Goal: Information Seeking & Learning: Learn about a topic

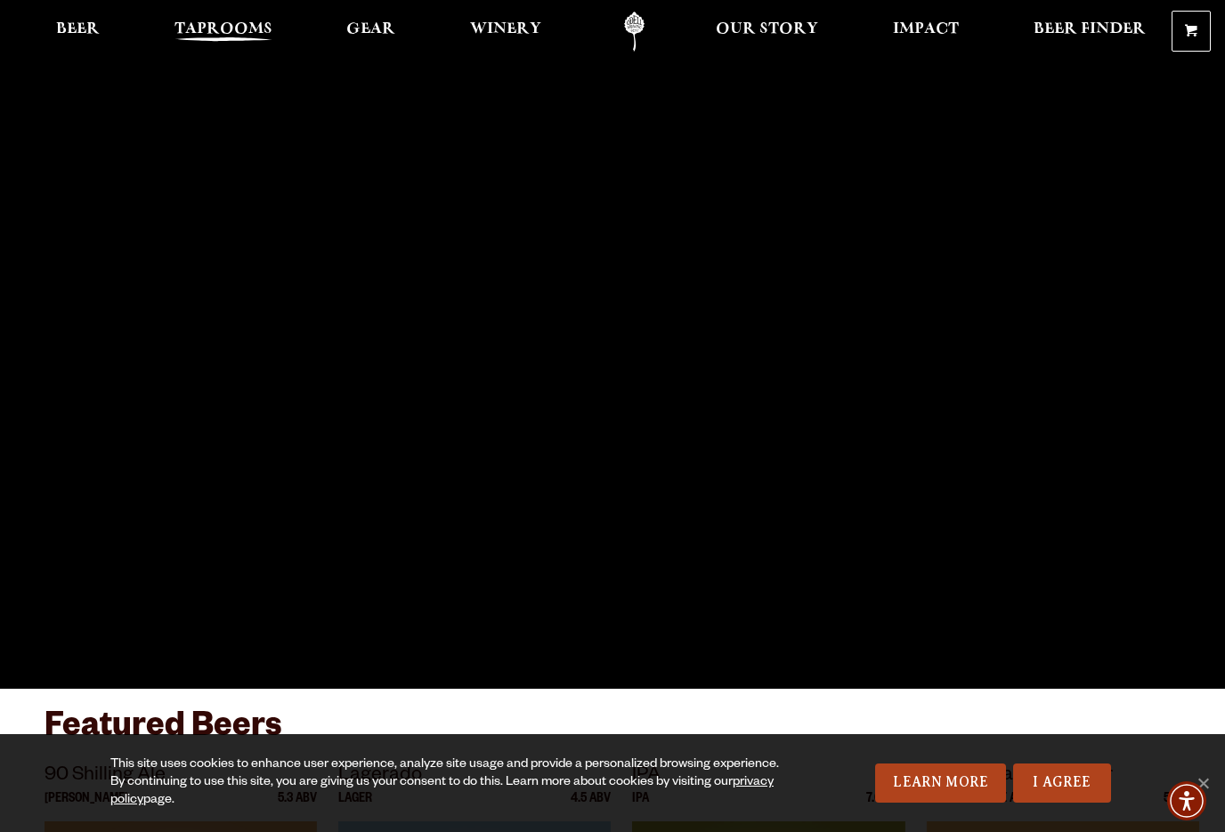
click at [219, 14] on link "Taprooms" at bounding box center [223, 32] width 121 height 40
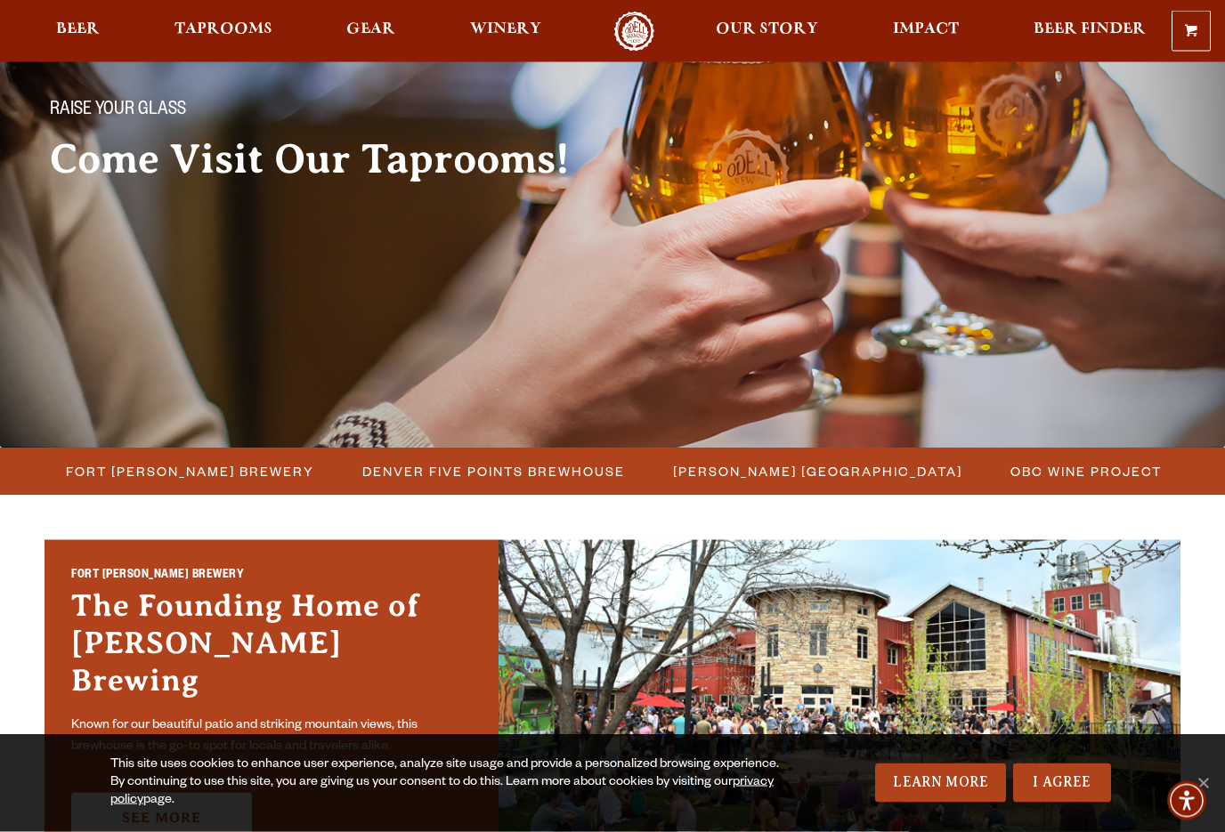
scroll to position [145, 0]
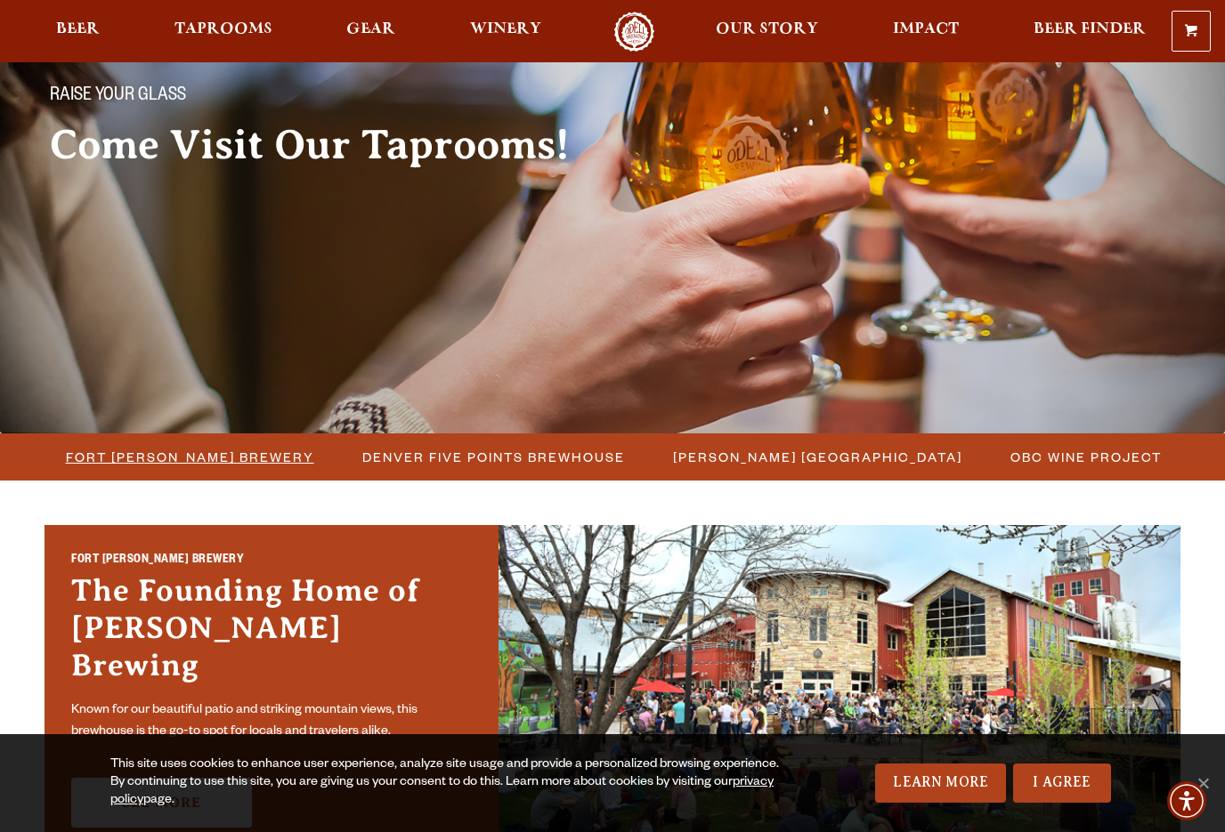
click at [173, 450] on span "Fort [PERSON_NAME] Brewery" at bounding box center [190, 457] width 248 height 26
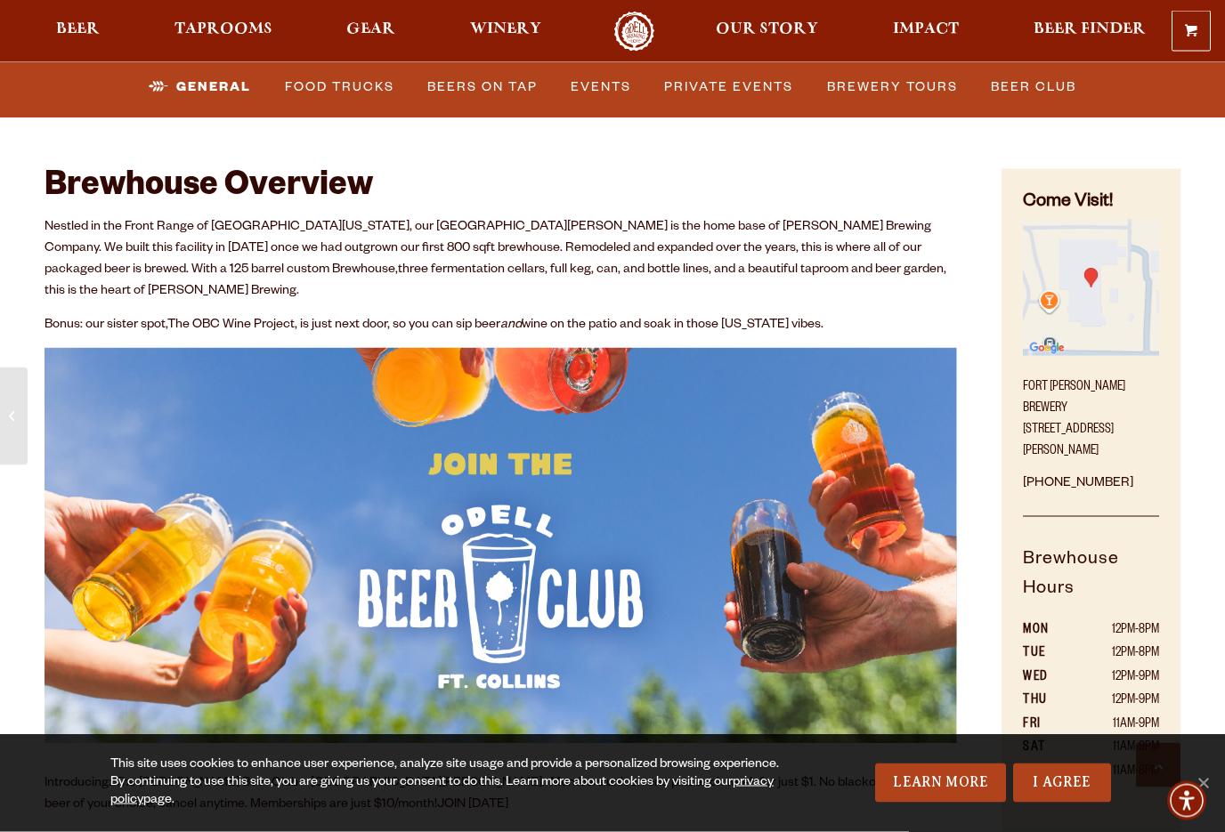
scroll to position [693, 0]
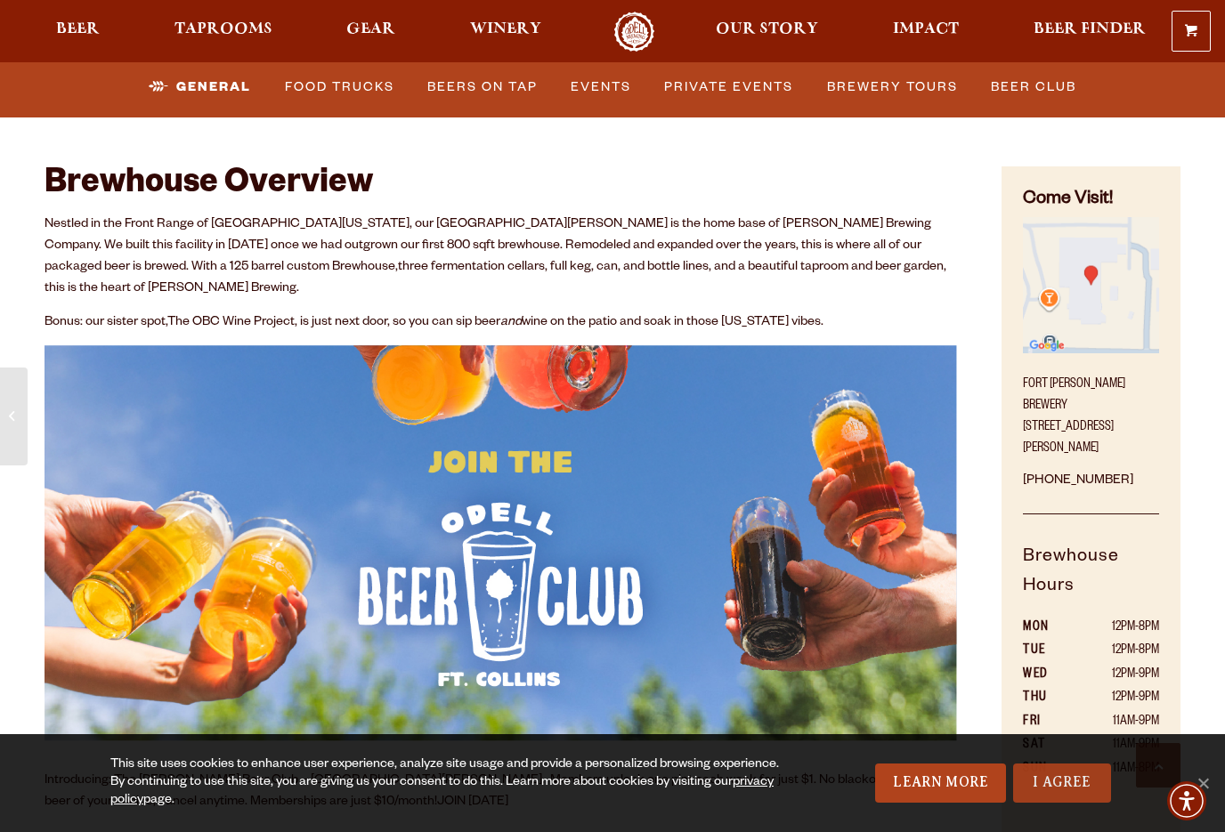
click at [1059, 803] on link "I Agree" at bounding box center [1062, 783] width 98 height 39
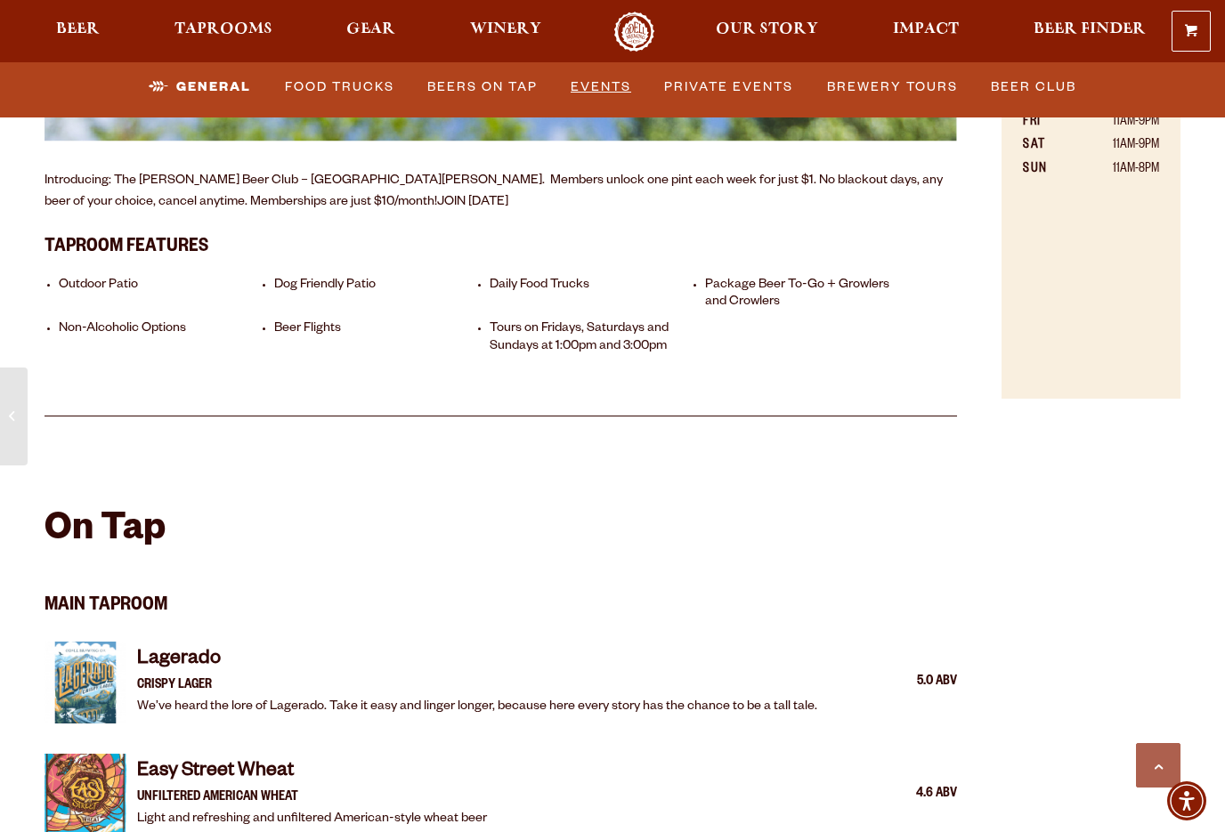
click at [585, 92] on link "Events" at bounding box center [601, 87] width 75 height 41
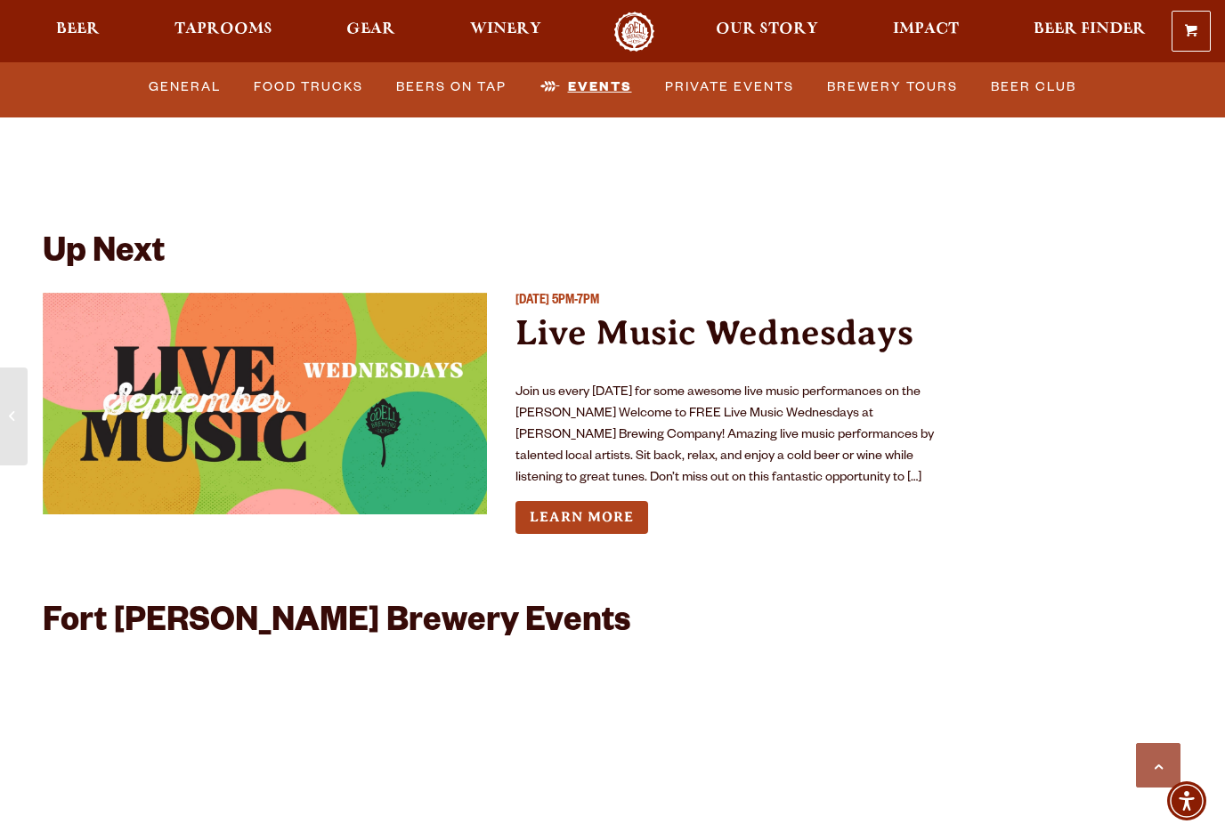
scroll to position [6430, 0]
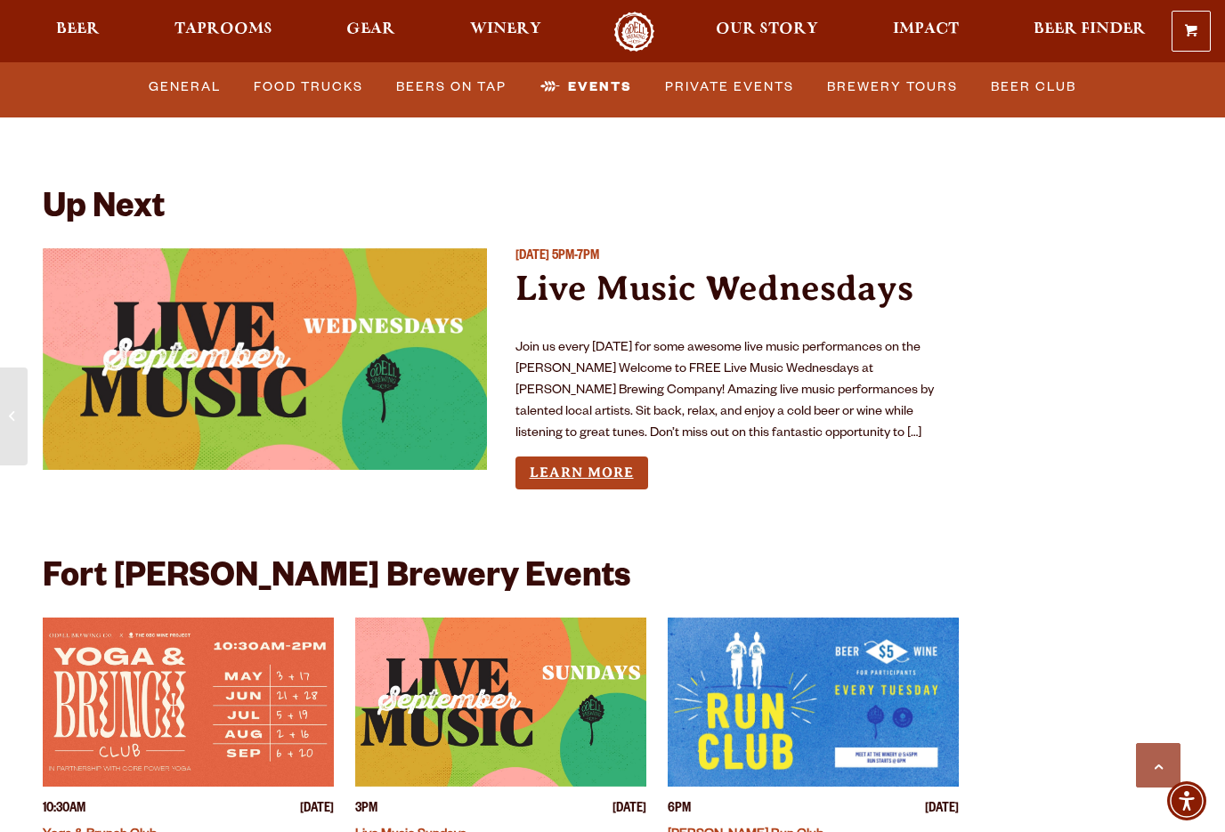
click at [602, 457] on link "Learn More" at bounding box center [581, 473] width 133 height 33
